Goal: Browse casually

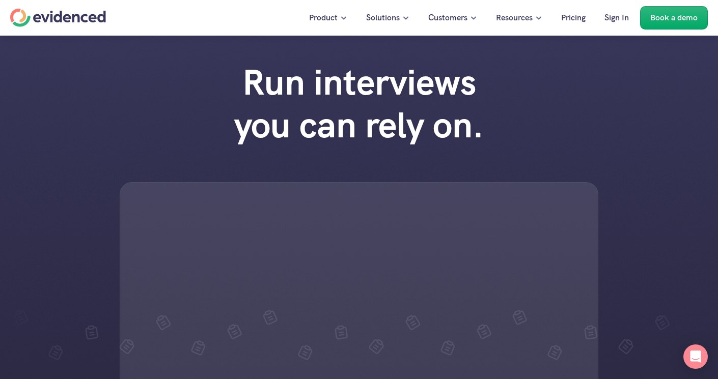
scroll to position [53, 0]
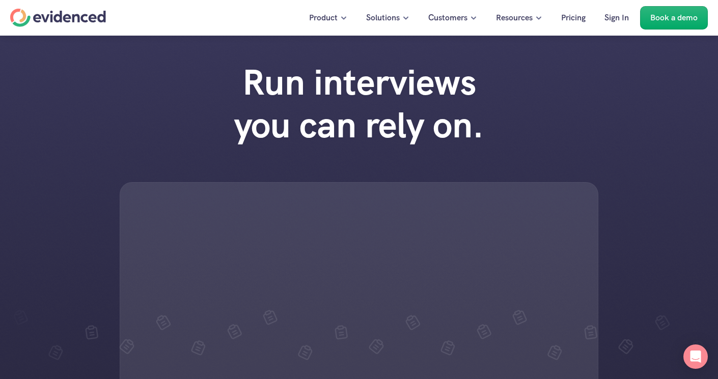
scroll to position [53, 0]
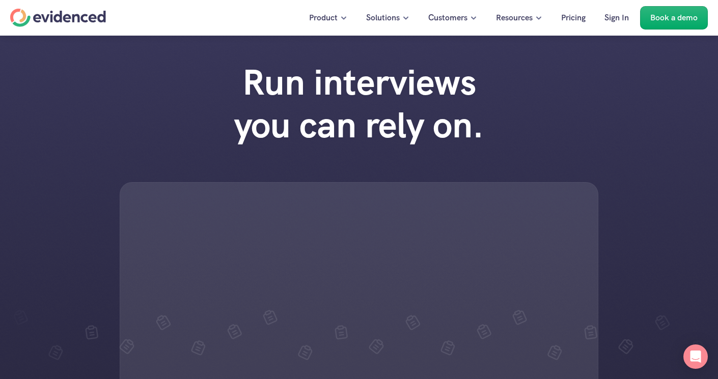
scroll to position [53, 0]
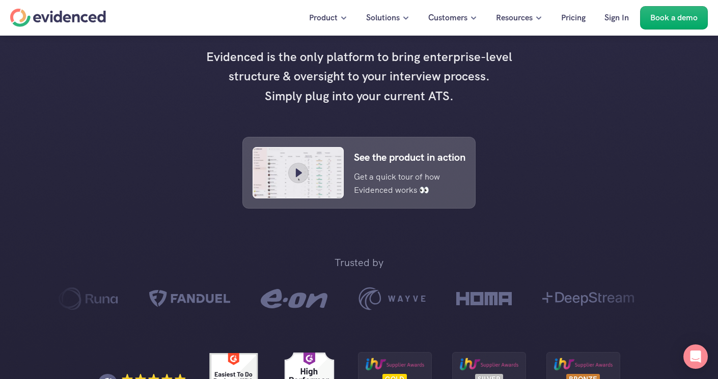
scroll to position [423, 0]
